Goal: Task Accomplishment & Management: Use online tool/utility

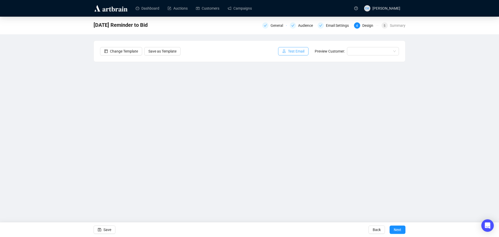
click at [298, 55] on button "Test Email" at bounding box center [293, 51] width 30 height 8
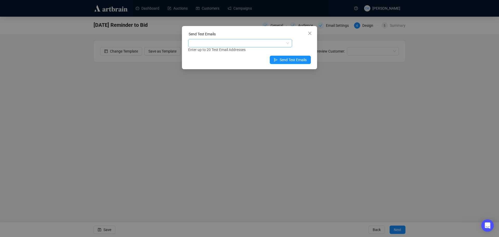
click at [268, 42] on div at bounding box center [237, 43] width 96 height 7
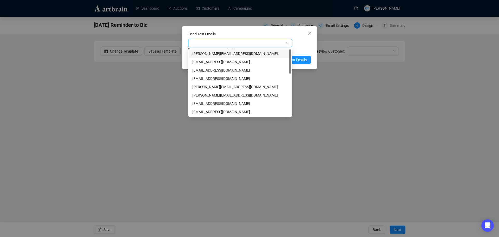
click at [260, 53] on div "[PERSON_NAME][EMAIL_ADDRESS][DOMAIN_NAME]" at bounding box center [240, 54] width 96 height 6
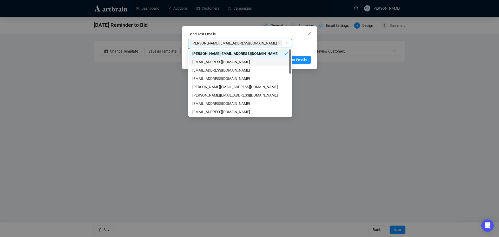
click at [249, 61] on div "[EMAIL_ADDRESS][DOMAIN_NAME]" at bounding box center [240, 62] width 96 height 6
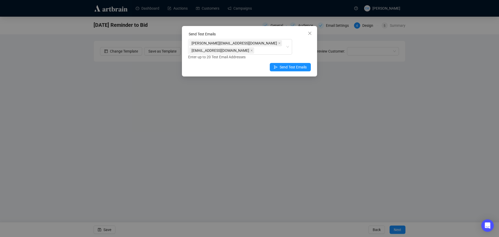
click at [310, 49] on div "[PERSON_NAME][EMAIL_ADDRESS][DOMAIN_NAME] [EMAIL_ADDRESS][DOMAIN_NAME] Enter up…" at bounding box center [249, 49] width 123 height 21
click at [288, 65] on span "Send Test Emails" at bounding box center [293, 67] width 27 height 6
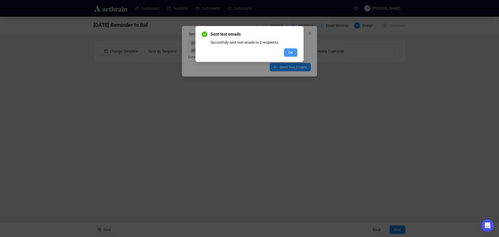
click at [294, 53] on button "OK" at bounding box center [290, 52] width 13 height 8
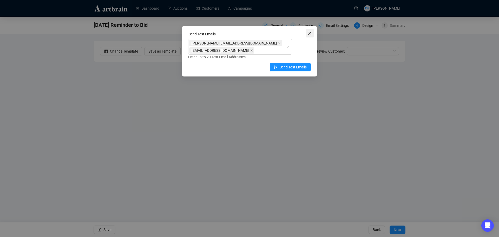
click at [312, 32] on icon "close" at bounding box center [310, 33] width 4 height 4
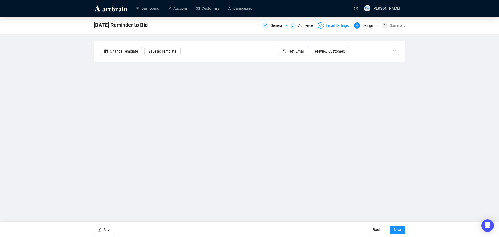
click at [337, 23] on div "Email Settings" at bounding box center [339, 25] width 26 height 6
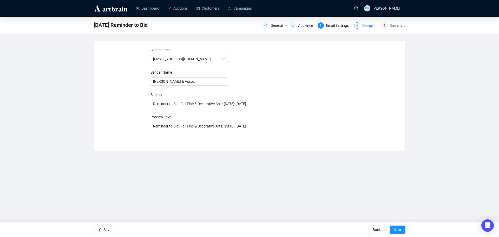
click at [367, 25] on div "Design" at bounding box center [370, 25] width 14 height 6
